Goal: Book appointment/travel/reservation

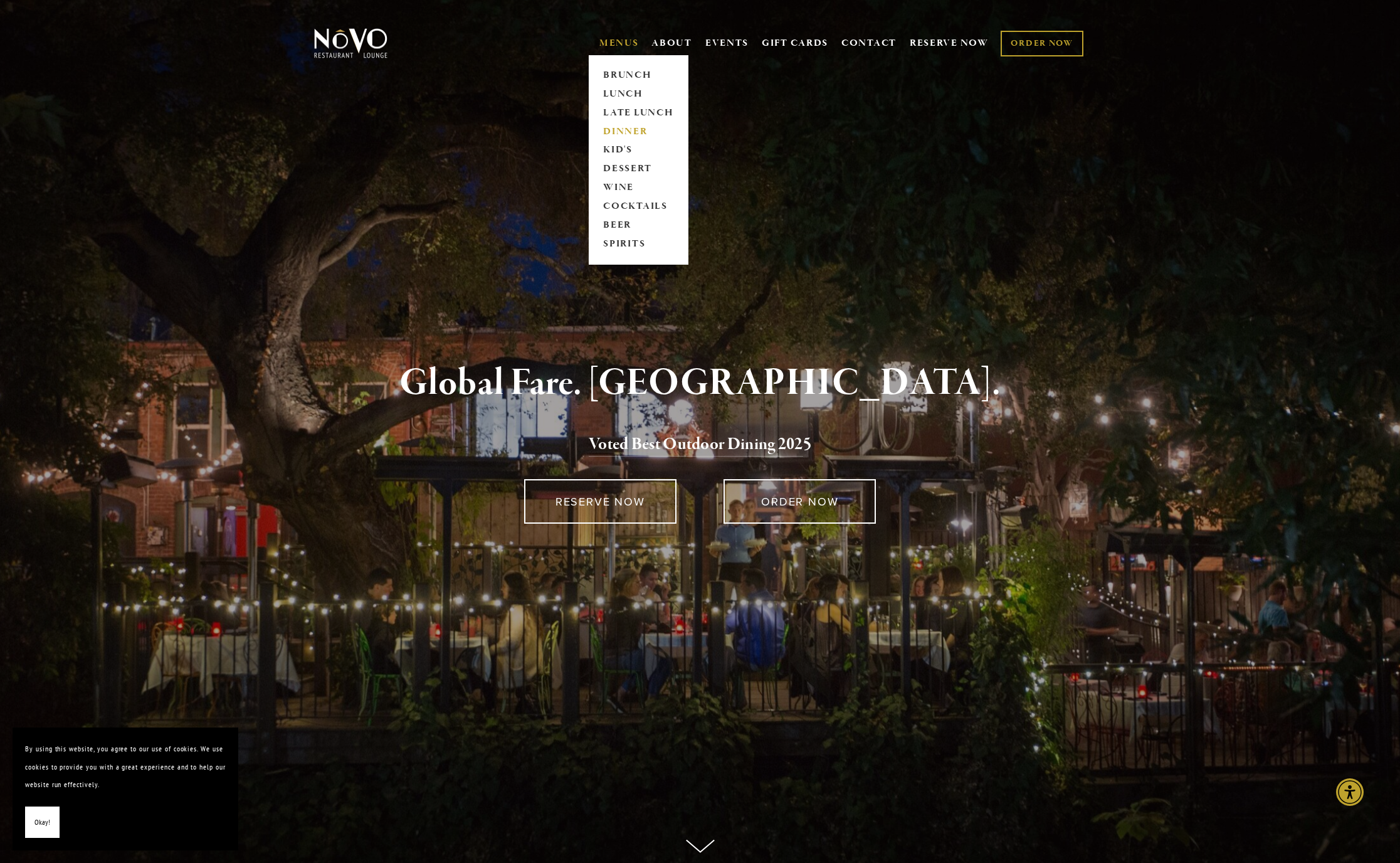
click at [618, 130] on link "DINNER" at bounding box center [639, 131] width 79 height 19
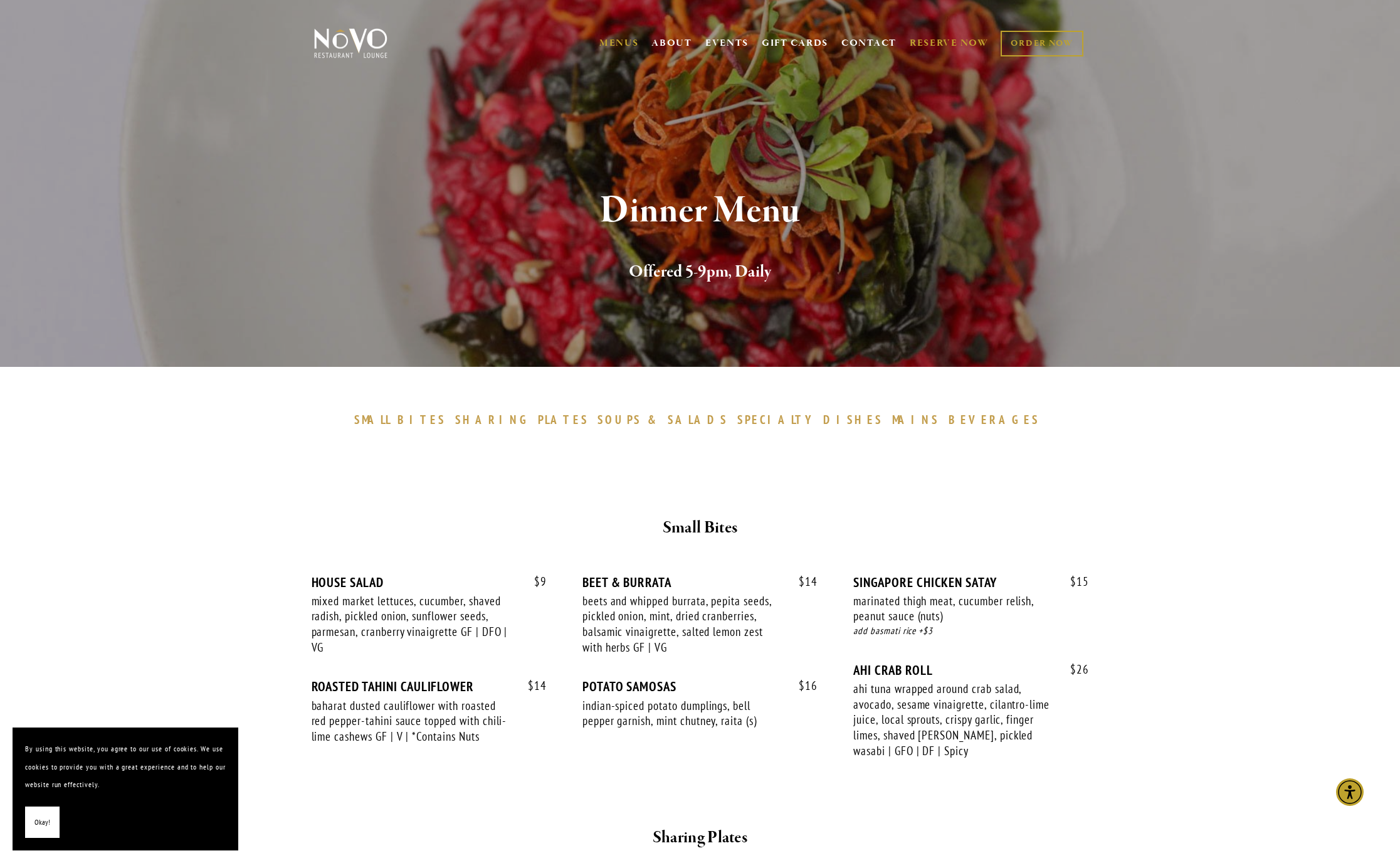
click at [918, 43] on link "RESERVE NOW" at bounding box center [949, 43] width 79 height 24
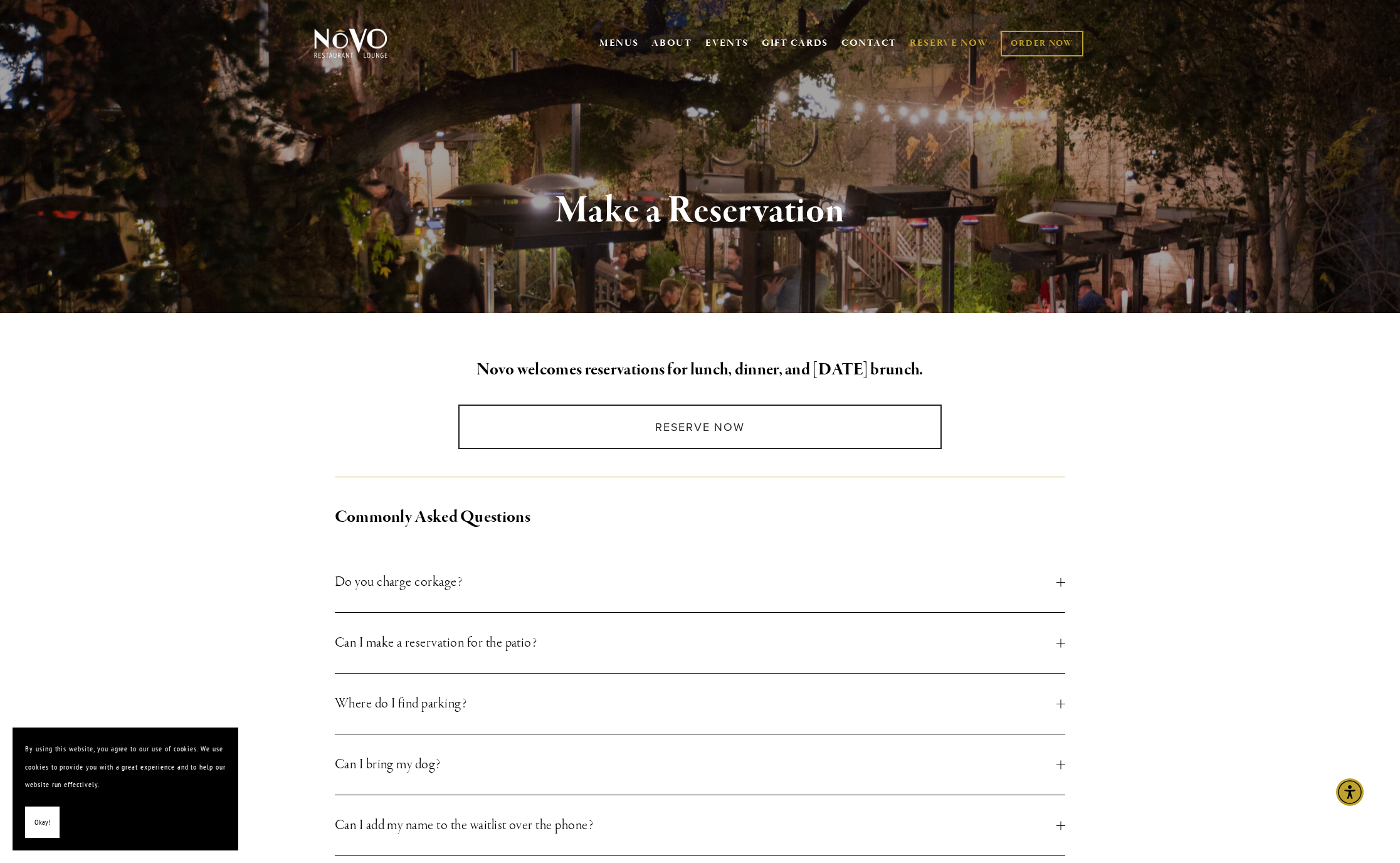
click at [1062, 642] on div at bounding box center [1061, 643] width 9 height 9
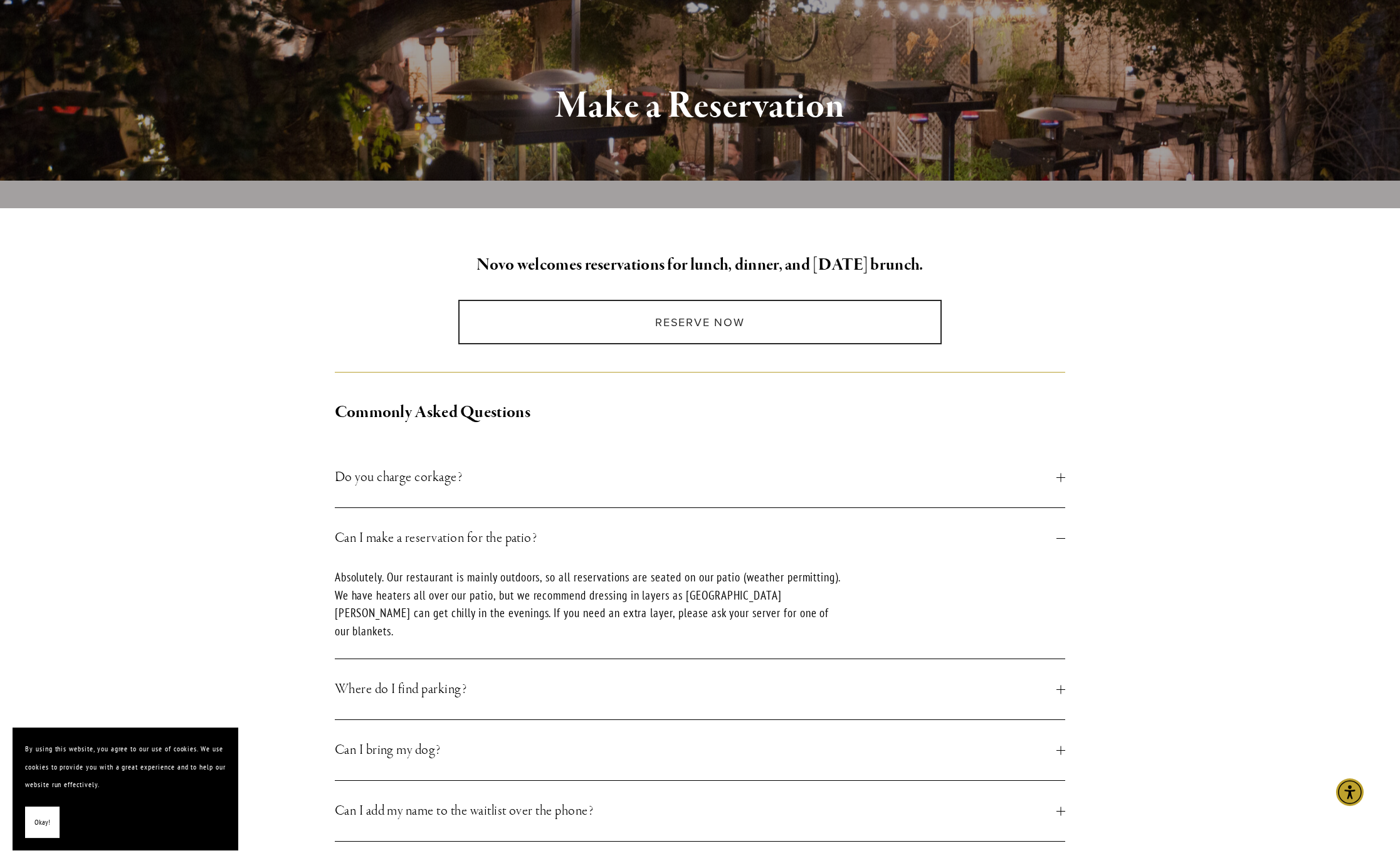
scroll to position [136, 0]
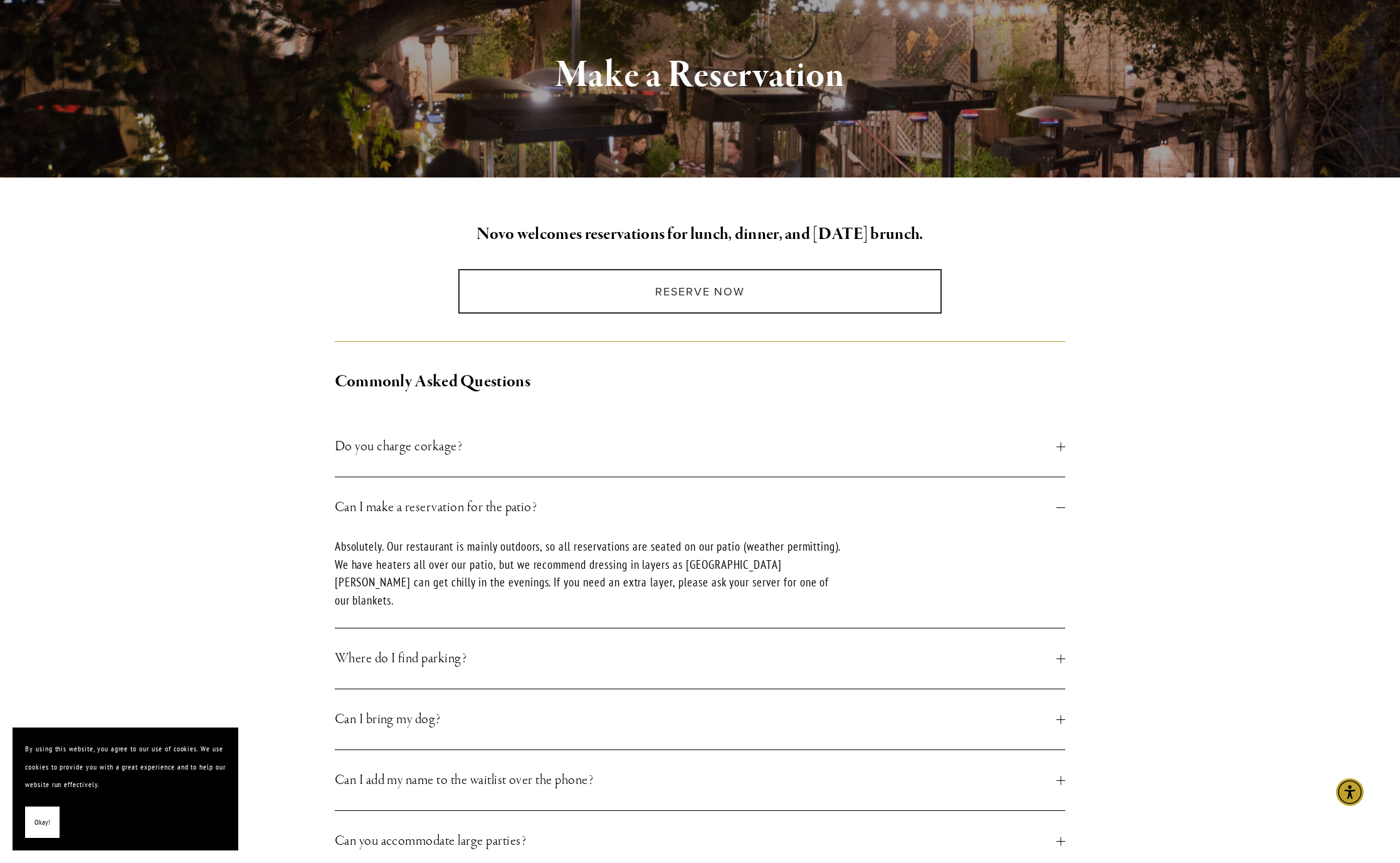
click at [1062, 715] on div at bounding box center [1061, 720] width 9 height 9
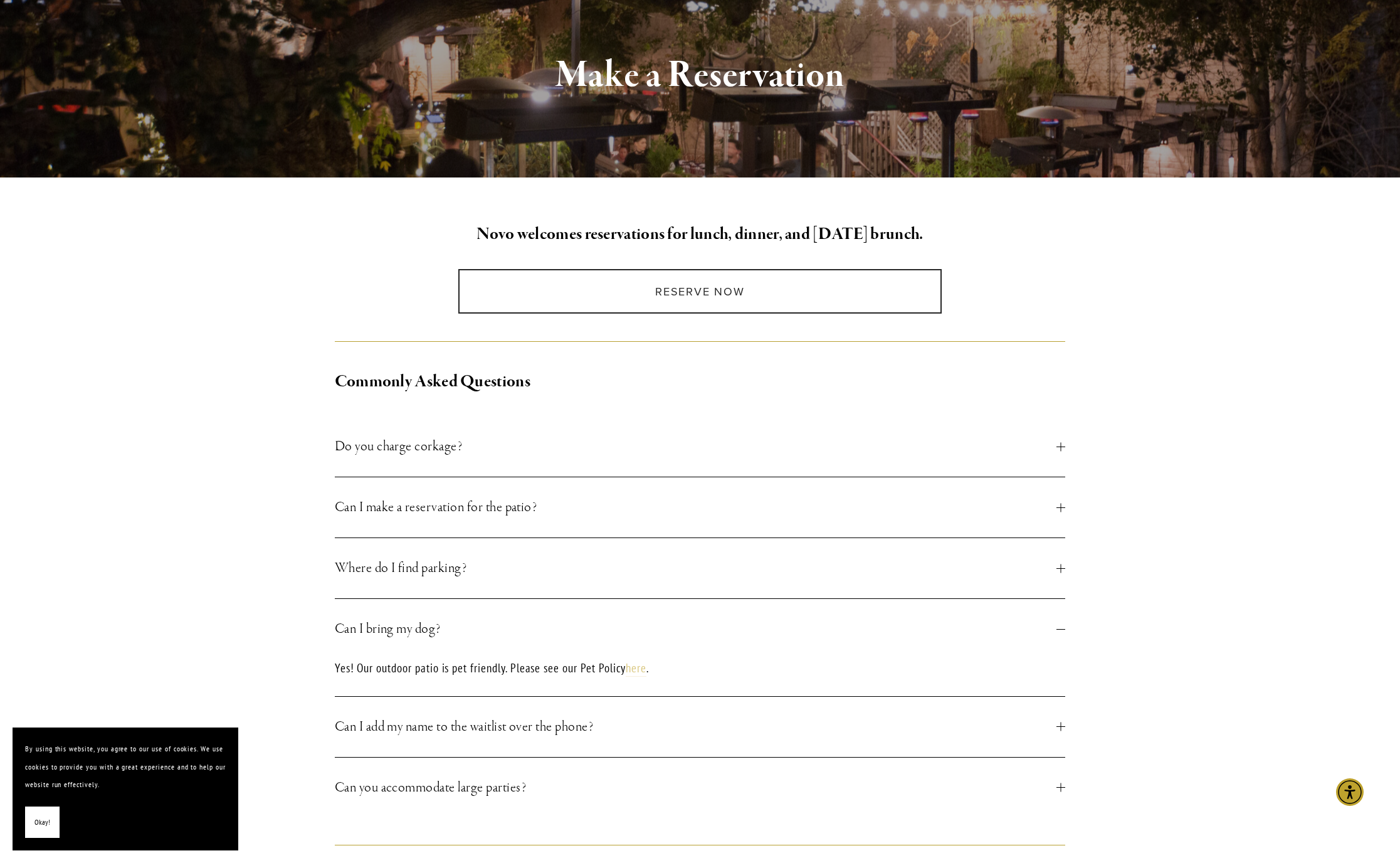
click at [643, 669] on link "here" at bounding box center [637, 669] width 21 height 16
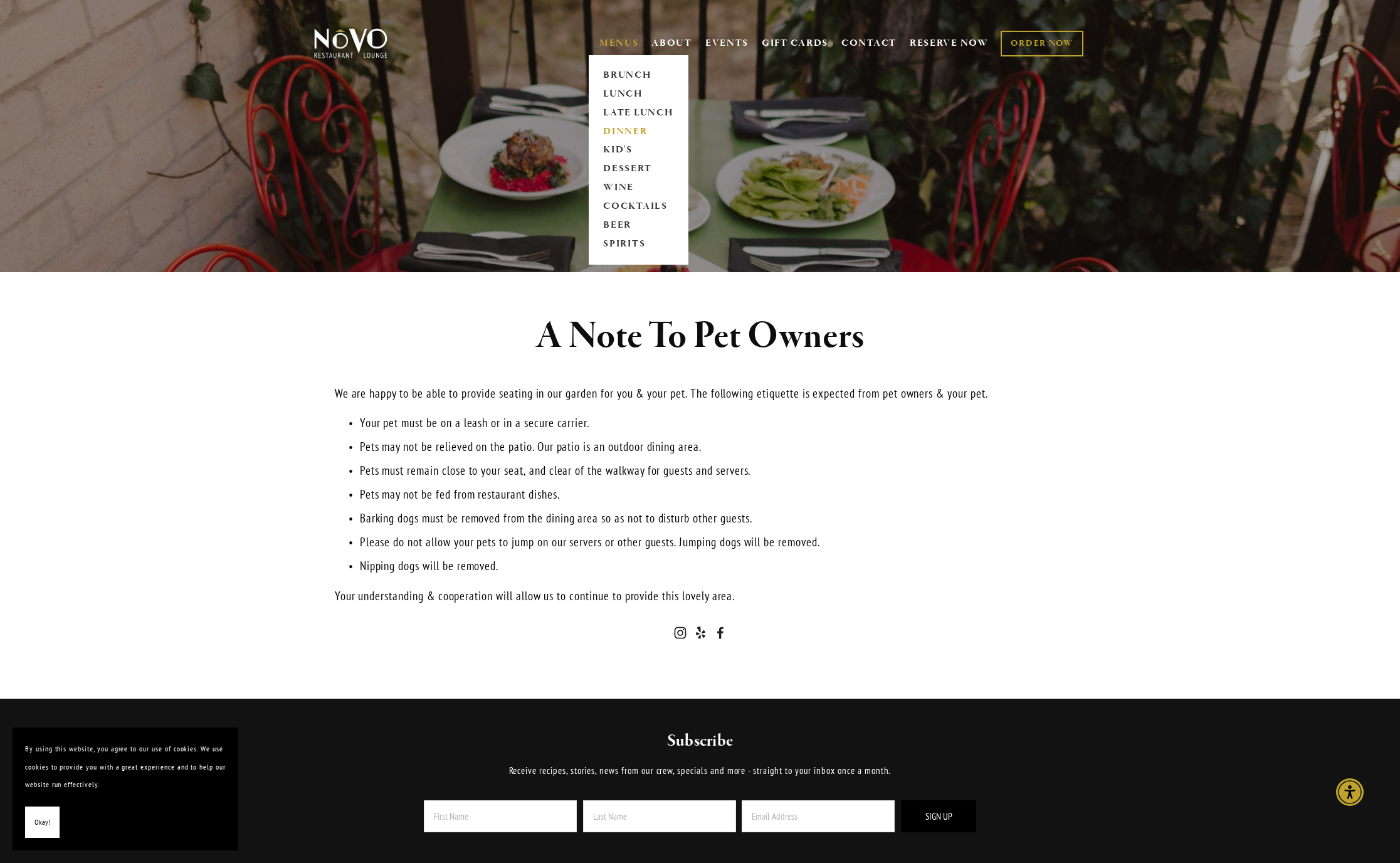
click at [616, 131] on link "DINNER" at bounding box center [639, 131] width 79 height 19
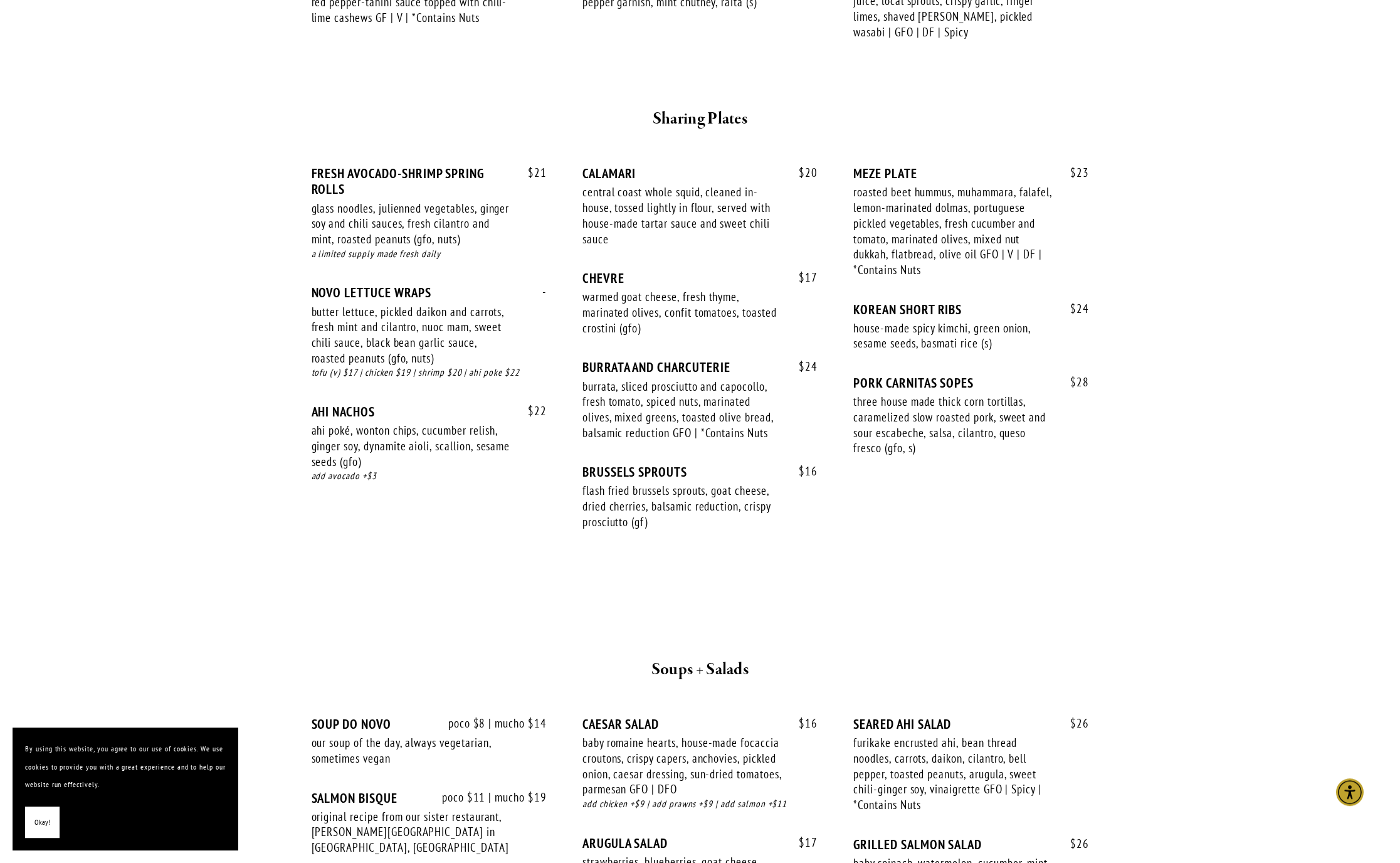
scroll to position [677, 0]
